Goal: Information Seeking & Learning: Find contact information

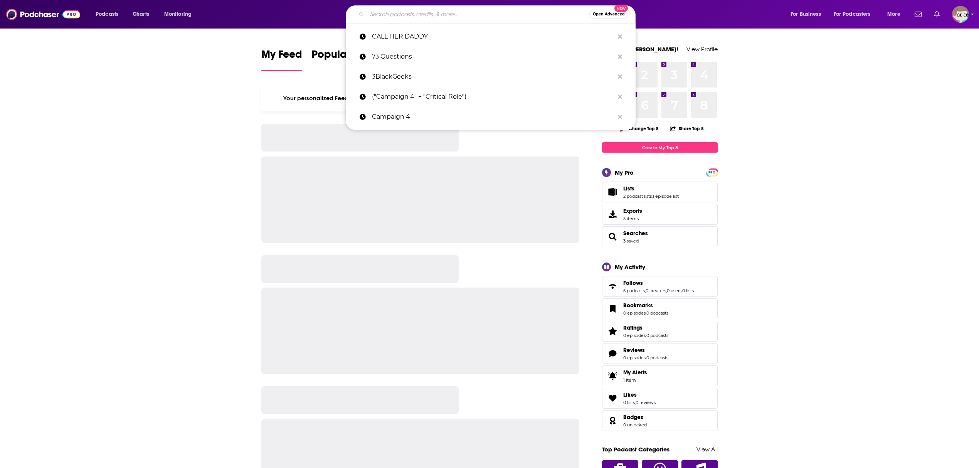
click at [500, 14] on input "Search podcasts, credits, & more..." at bounding box center [478, 14] width 222 height 12
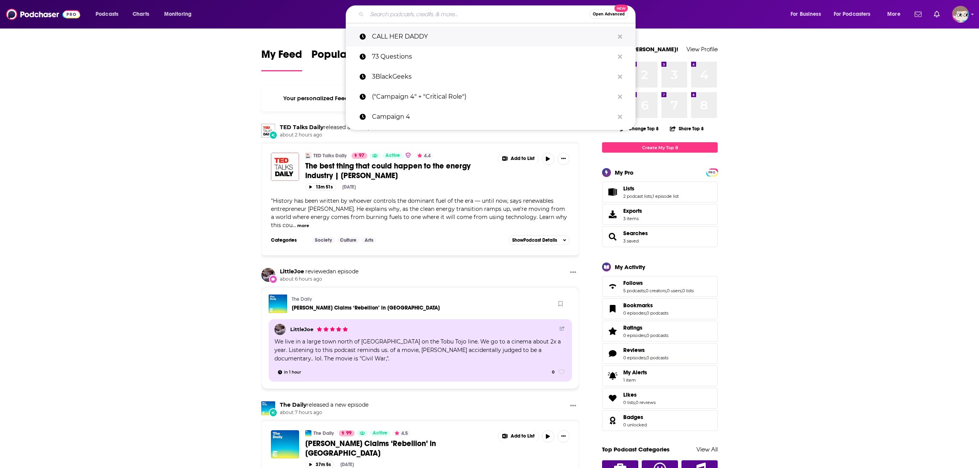
click at [470, 37] on p "CALL HER DADDY" at bounding box center [493, 37] width 242 height 20
type input "CALL HER DADDY"
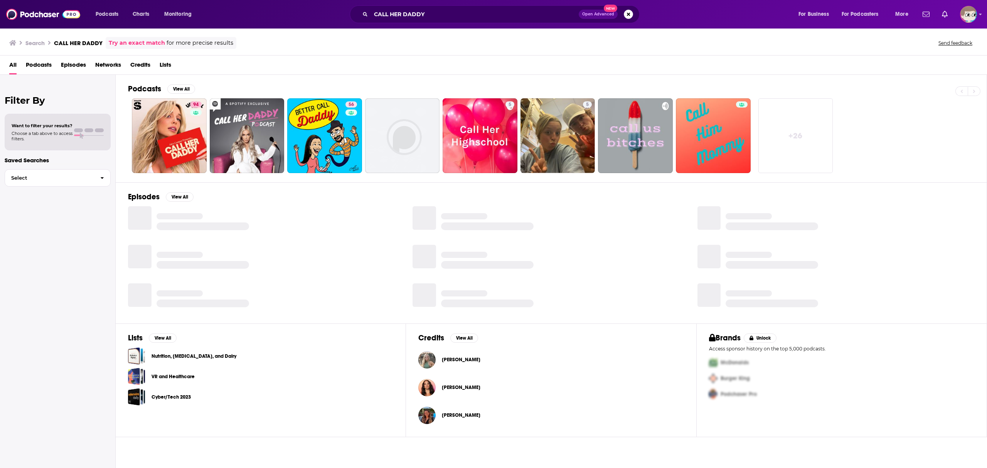
click at [452, 359] on span "[PERSON_NAME]" at bounding box center [461, 360] width 39 height 6
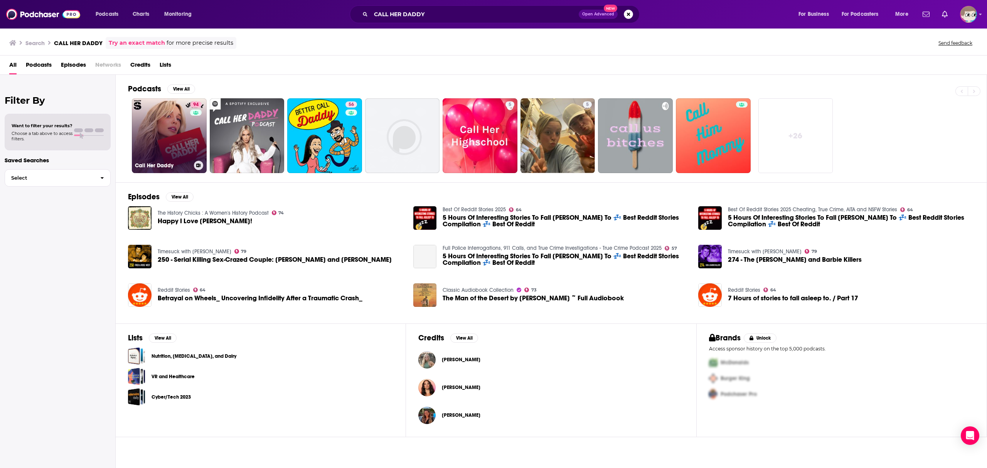
click at [170, 140] on link "94 Call Her Daddy" at bounding box center [169, 135] width 75 height 75
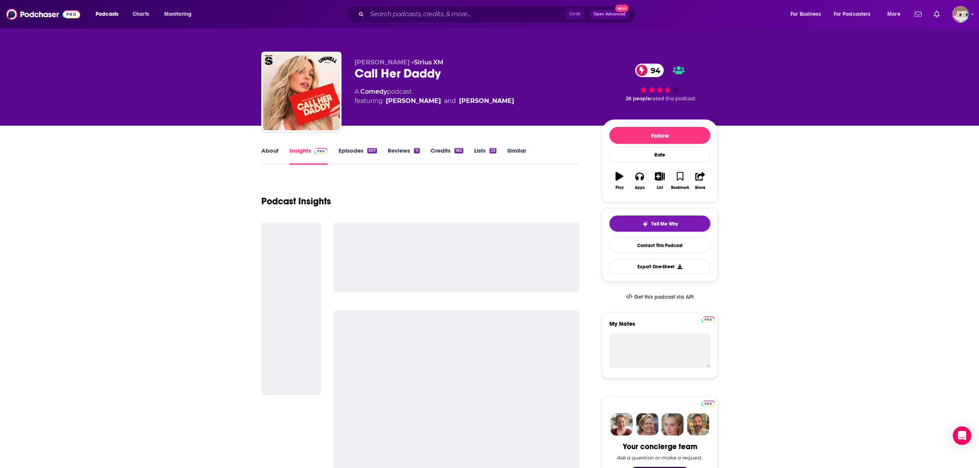
click at [268, 150] on link "About" at bounding box center [269, 156] width 17 height 18
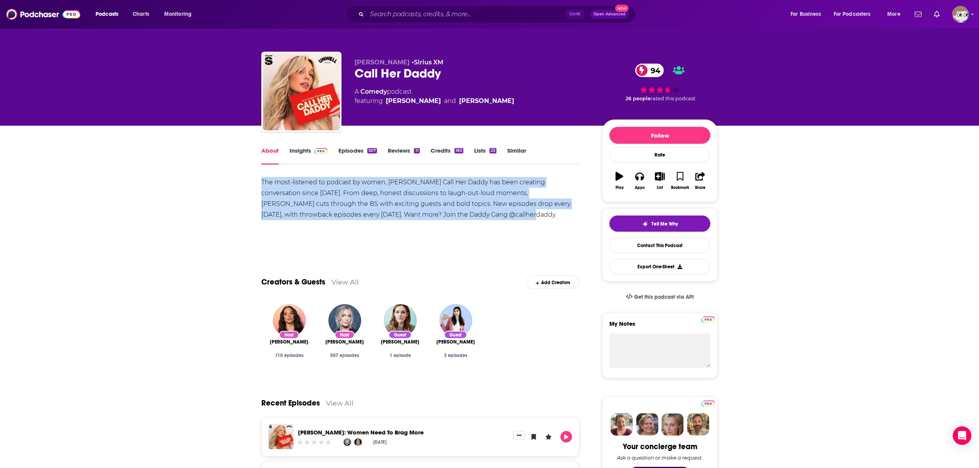
drag, startPoint x: 501, startPoint y: 214, endPoint x: 258, endPoint y: 177, distance: 246.5
copy div "The most-listened to podcast by women, Alex Cooper’s Call Her Daddy has been cr…"
click at [292, 150] on link "Insights" at bounding box center [309, 156] width 38 height 18
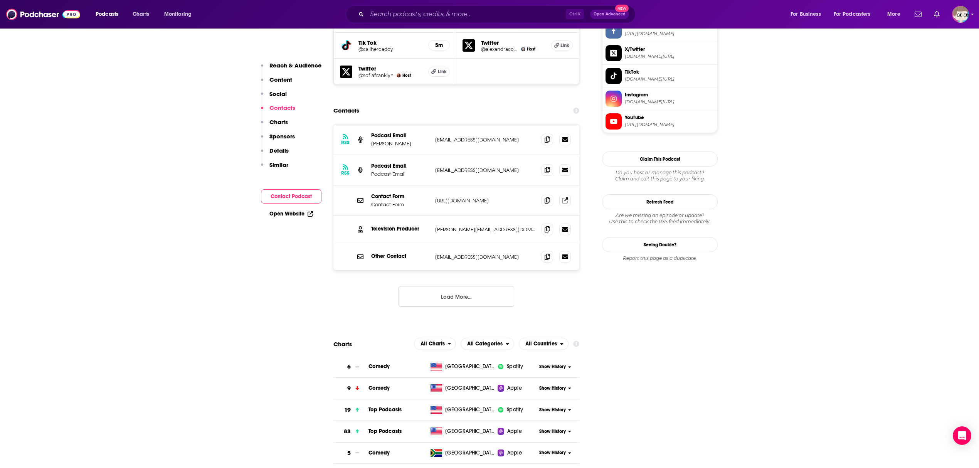
scroll to position [771, 0]
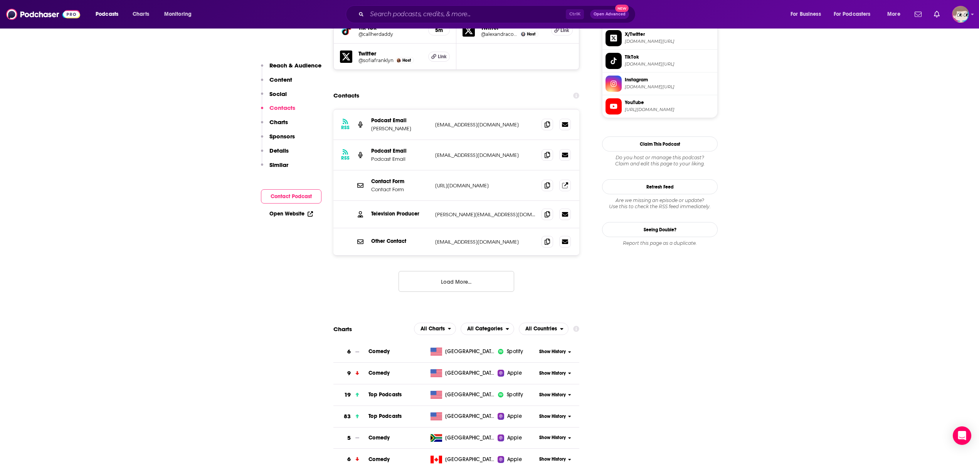
drag, startPoint x: 790, startPoint y: 222, endPoint x: 798, endPoint y: 266, distance: 44.3
drag, startPoint x: 798, startPoint y: 266, endPoint x: 714, endPoint y: 274, distance: 84.4
click at [463, 211] on p "reese@iamunwell.com" at bounding box center [485, 214] width 100 height 7
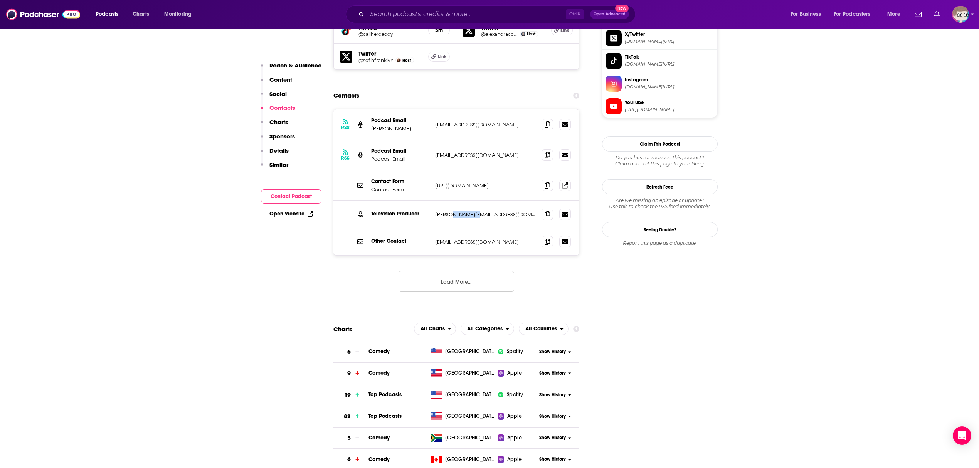
click at [463, 211] on p "reese@iamunwell.com" at bounding box center [485, 214] width 100 height 7
copy div "reese@iamunwell.com reese@iamunwell.com"
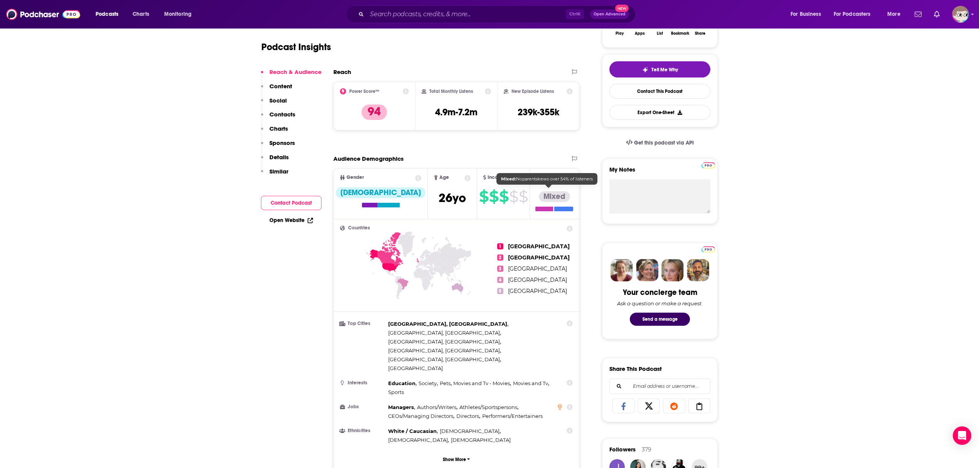
scroll to position [0, 0]
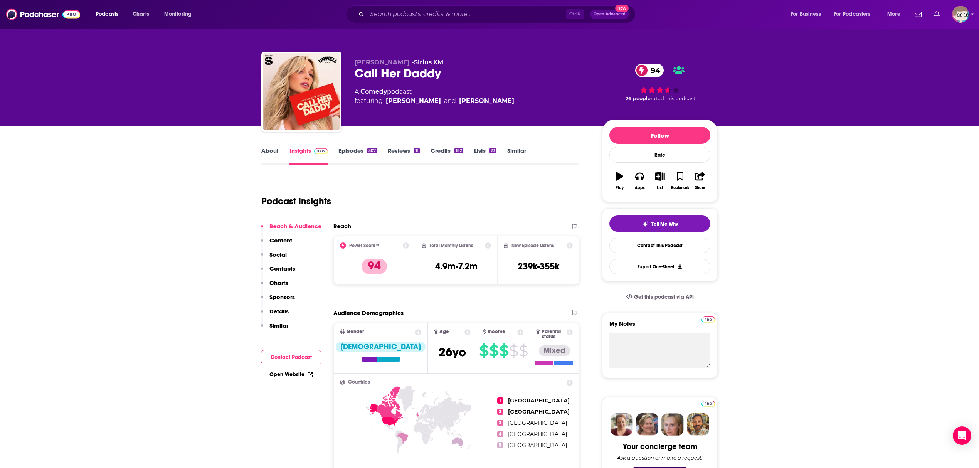
click at [271, 150] on link "About" at bounding box center [269, 156] width 17 height 18
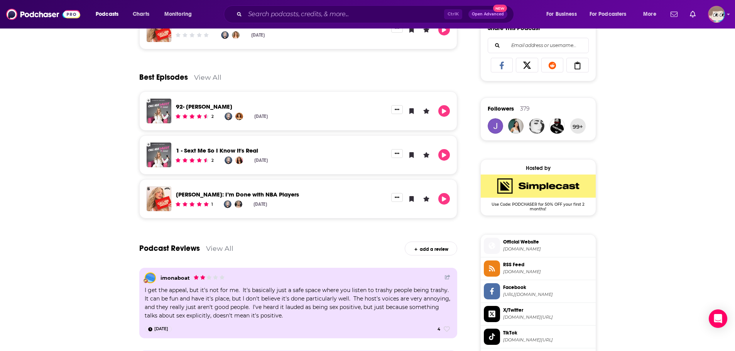
scroll to position [591, 0]
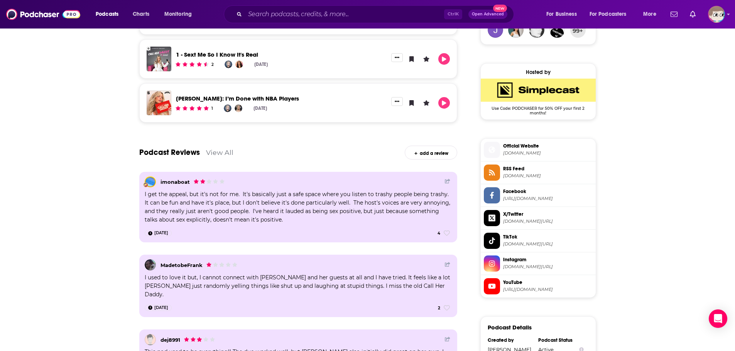
click at [515, 288] on span "https://www.youtube.com/@callherdaddy" at bounding box center [547, 290] width 89 height 6
click at [518, 145] on span "Official Website" at bounding box center [547, 146] width 89 height 7
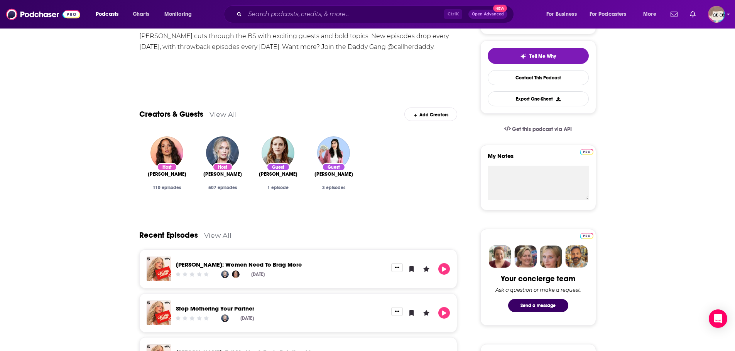
scroll to position [90, 0]
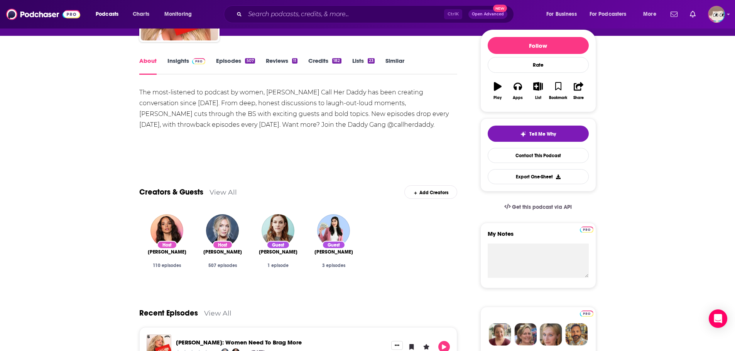
click at [185, 62] on link "Insights" at bounding box center [186, 66] width 38 height 18
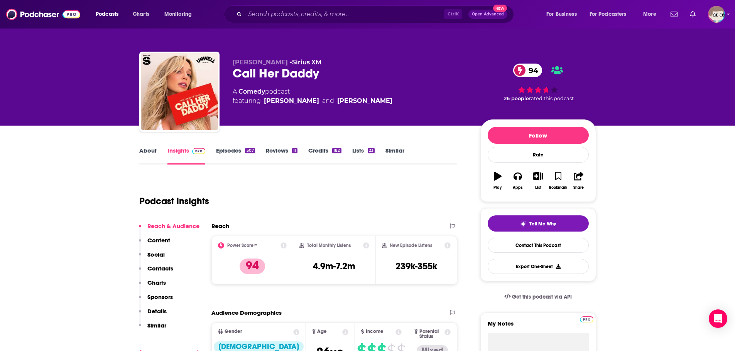
click at [314, 149] on link "Credits 182" at bounding box center [324, 156] width 33 height 18
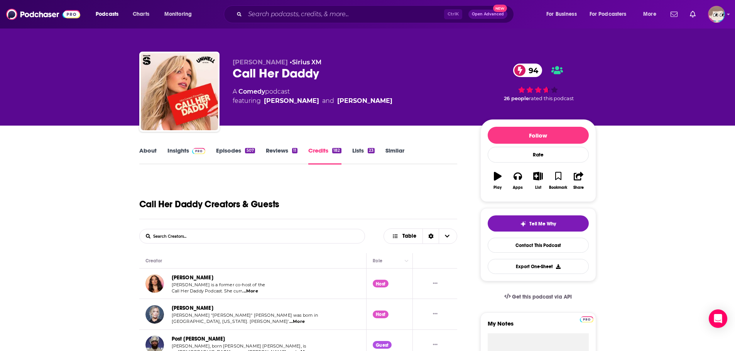
click at [147, 149] on link "About" at bounding box center [147, 156] width 17 height 18
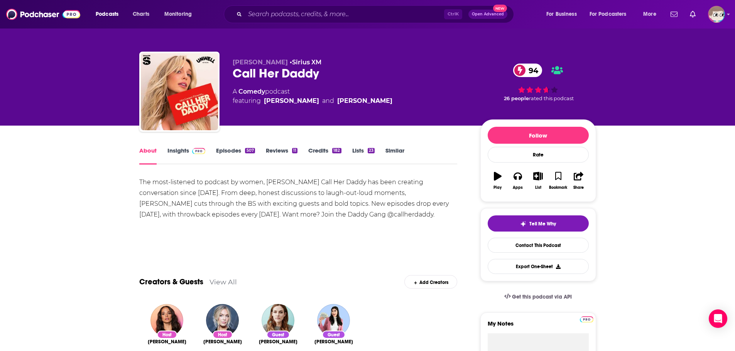
click at [193, 149] on img at bounding box center [198, 151] width 13 height 6
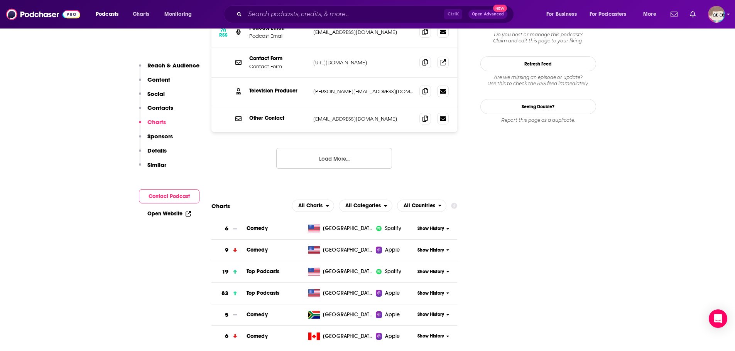
scroll to position [887, 0]
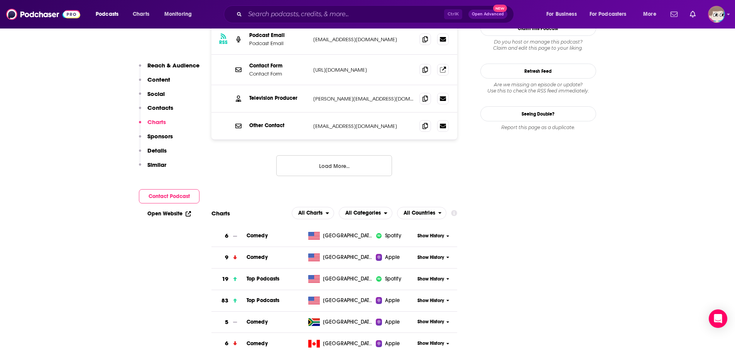
click at [162, 195] on button "Contact Podcast" at bounding box center [169, 196] width 61 height 14
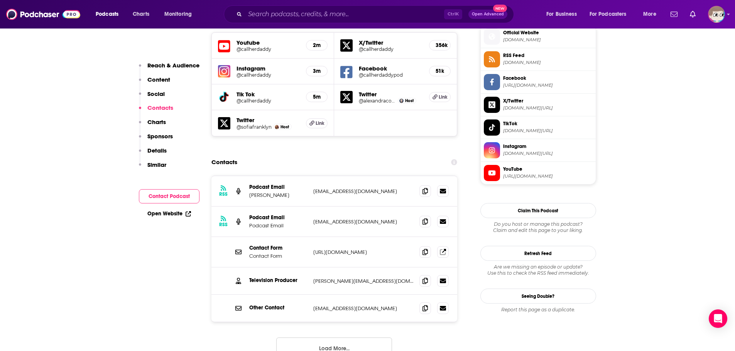
scroll to position [704, 0]
